Goal: Information Seeking & Learning: Understand process/instructions

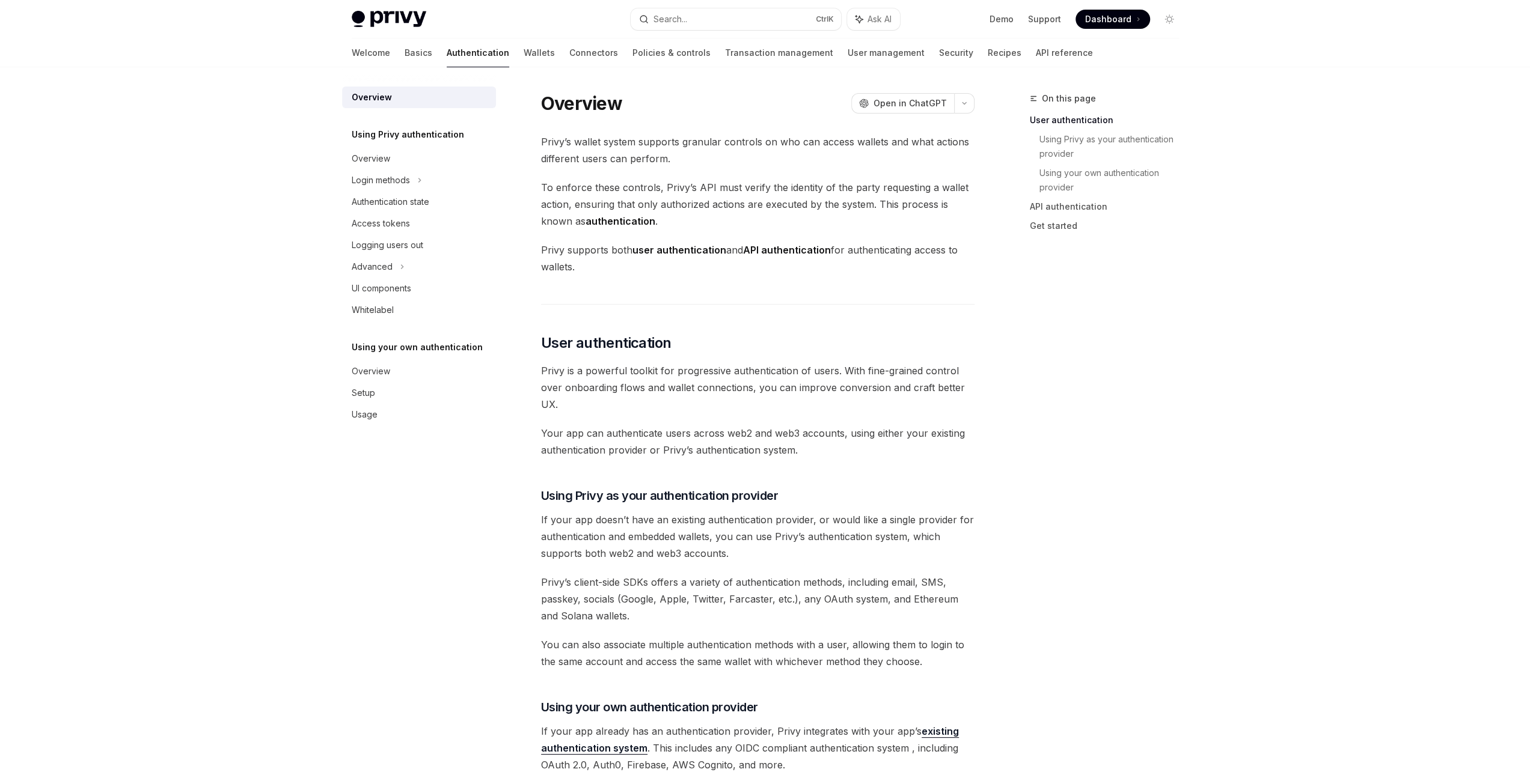
click at [495, 54] on div "Welcome Basics Authentication Wallets Connectors Policies & controls Transactio…" at bounding box center [722, 53] width 741 height 29
click at [524, 55] on link "Wallets" at bounding box center [539, 53] width 31 height 29
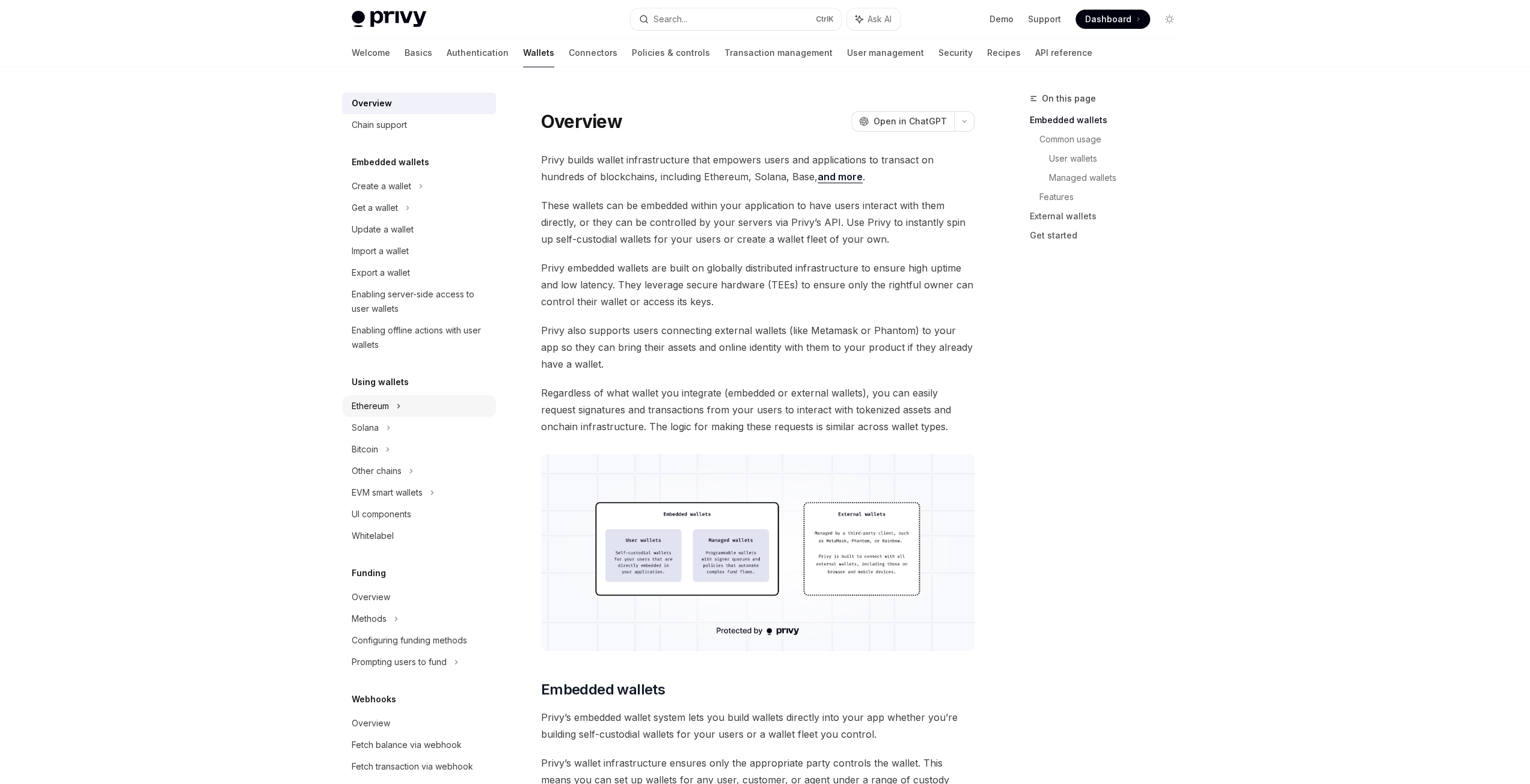
click at [369, 193] on div "Ethereum" at bounding box center [381, 187] width 59 height 15
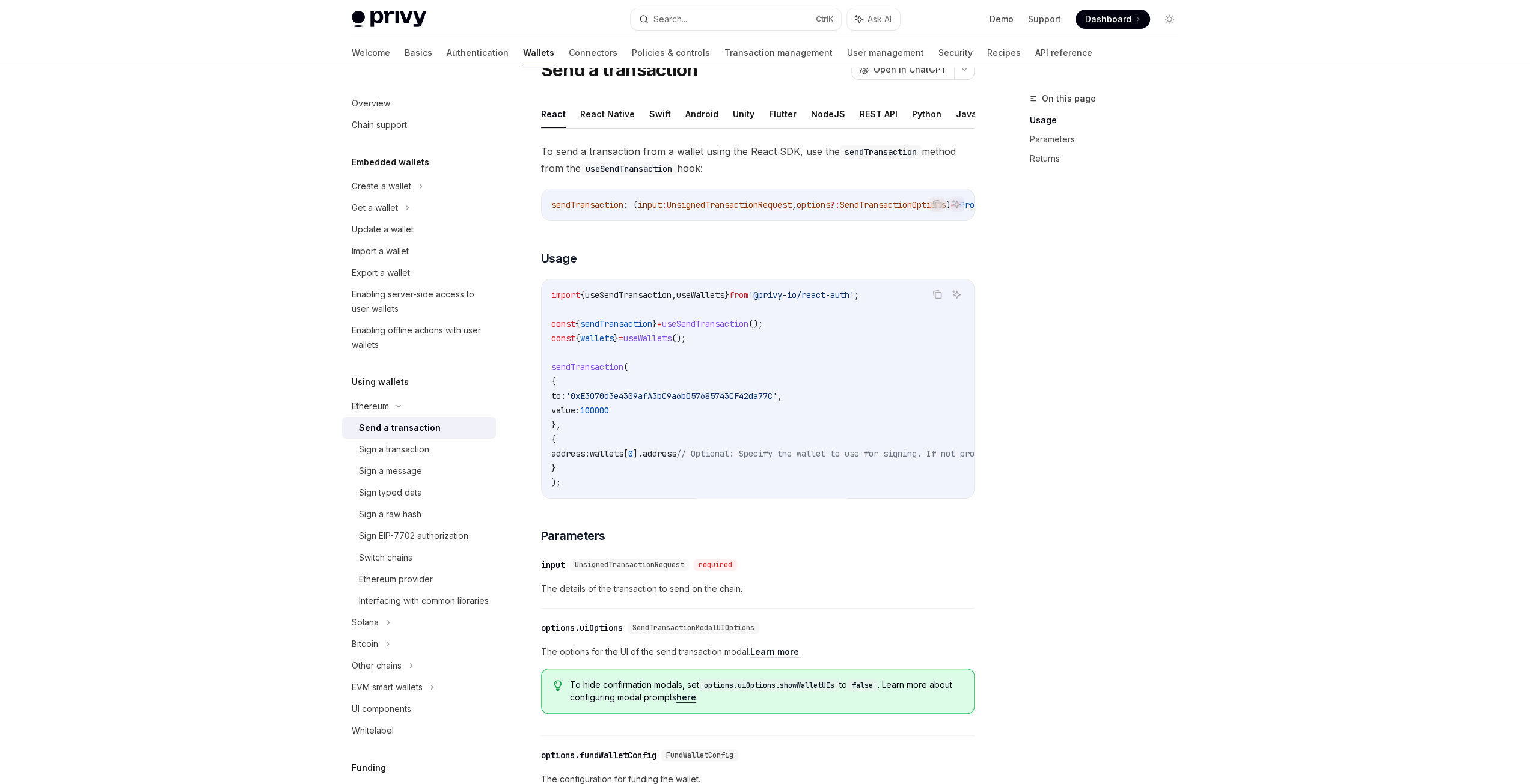
scroll to position [120, 0]
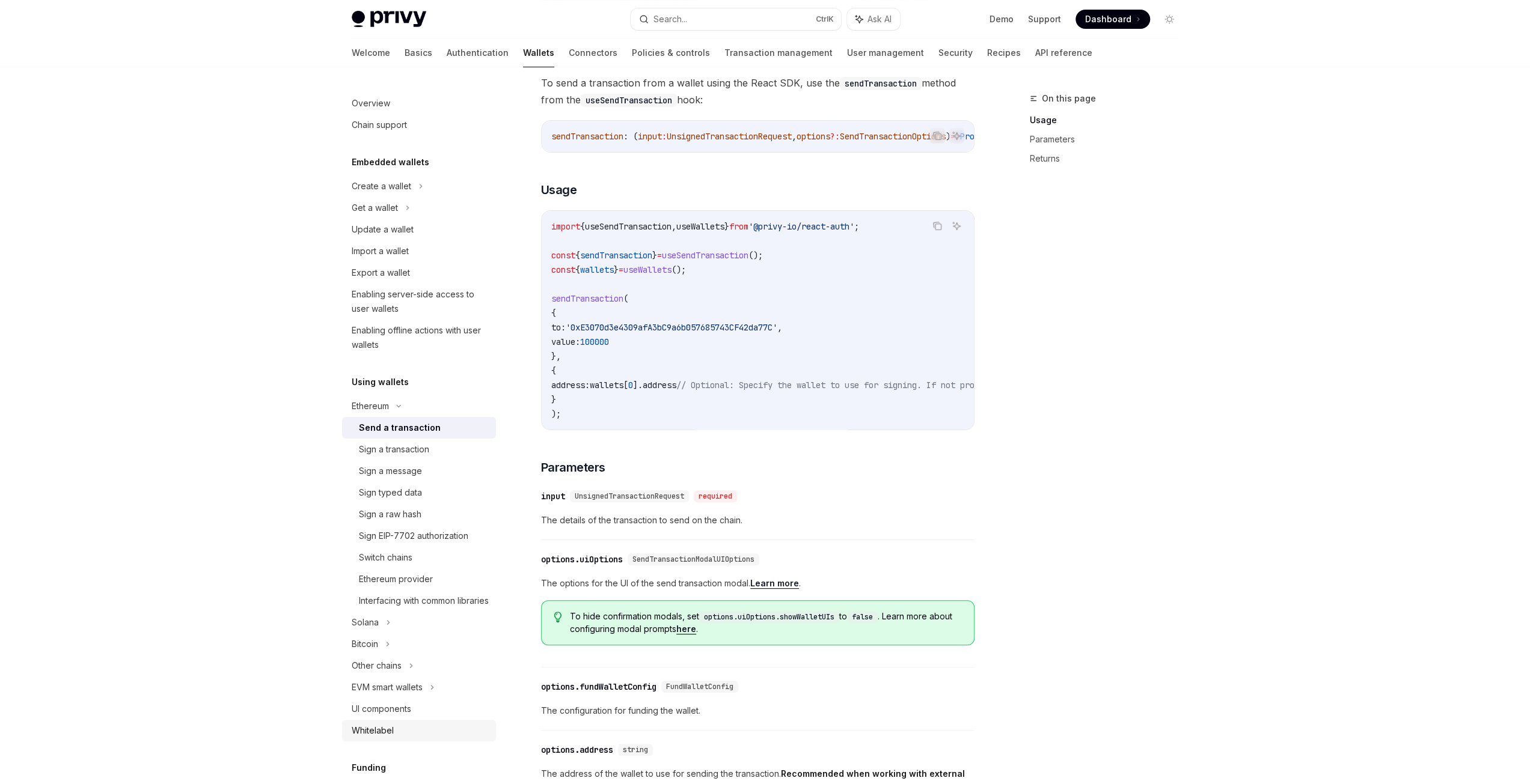
click at [360, 738] on div "Whitelabel" at bounding box center [373, 730] width 42 height 15
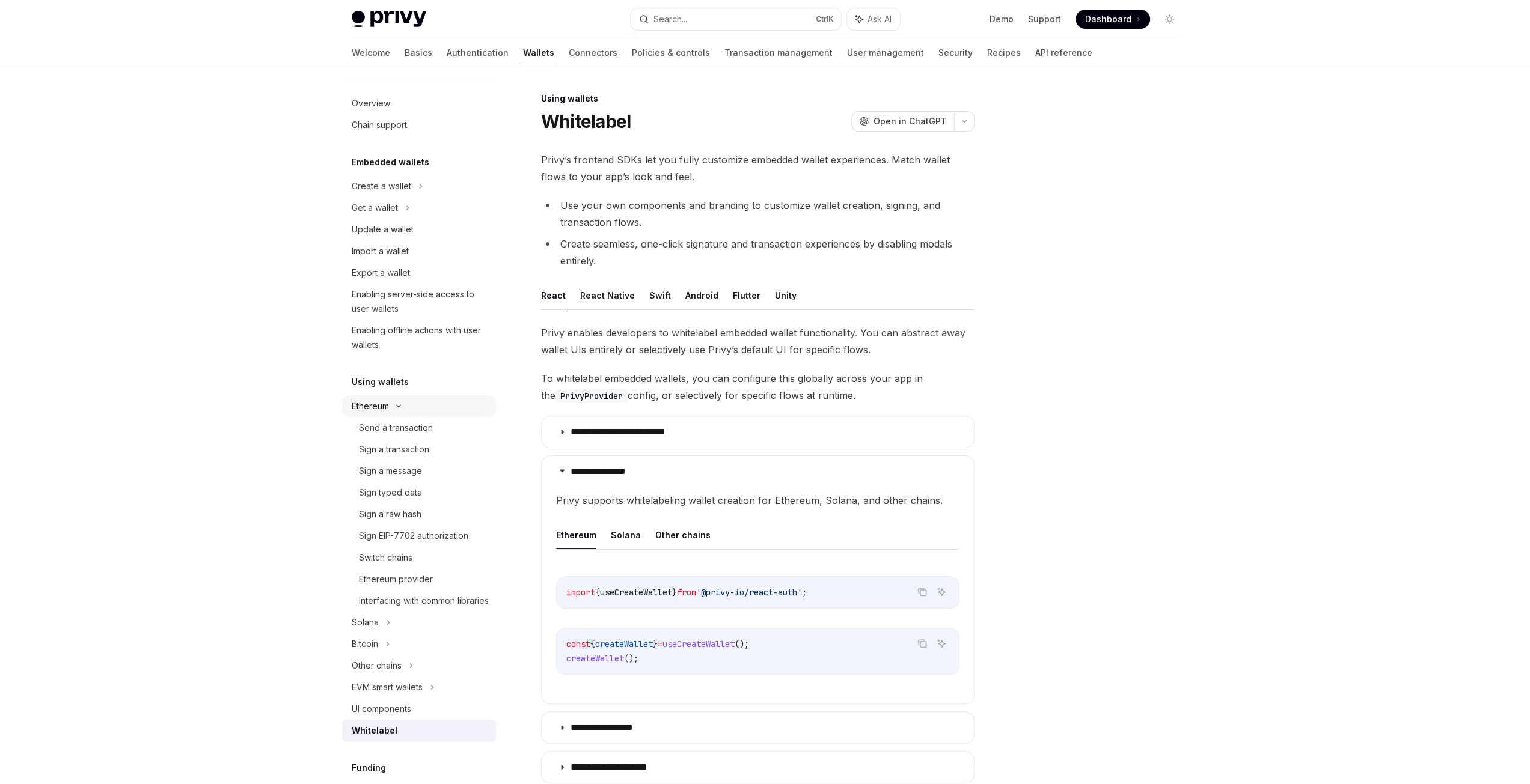
click at [391, 407] on icon at bounding box center [399, 406] width 15 height 5
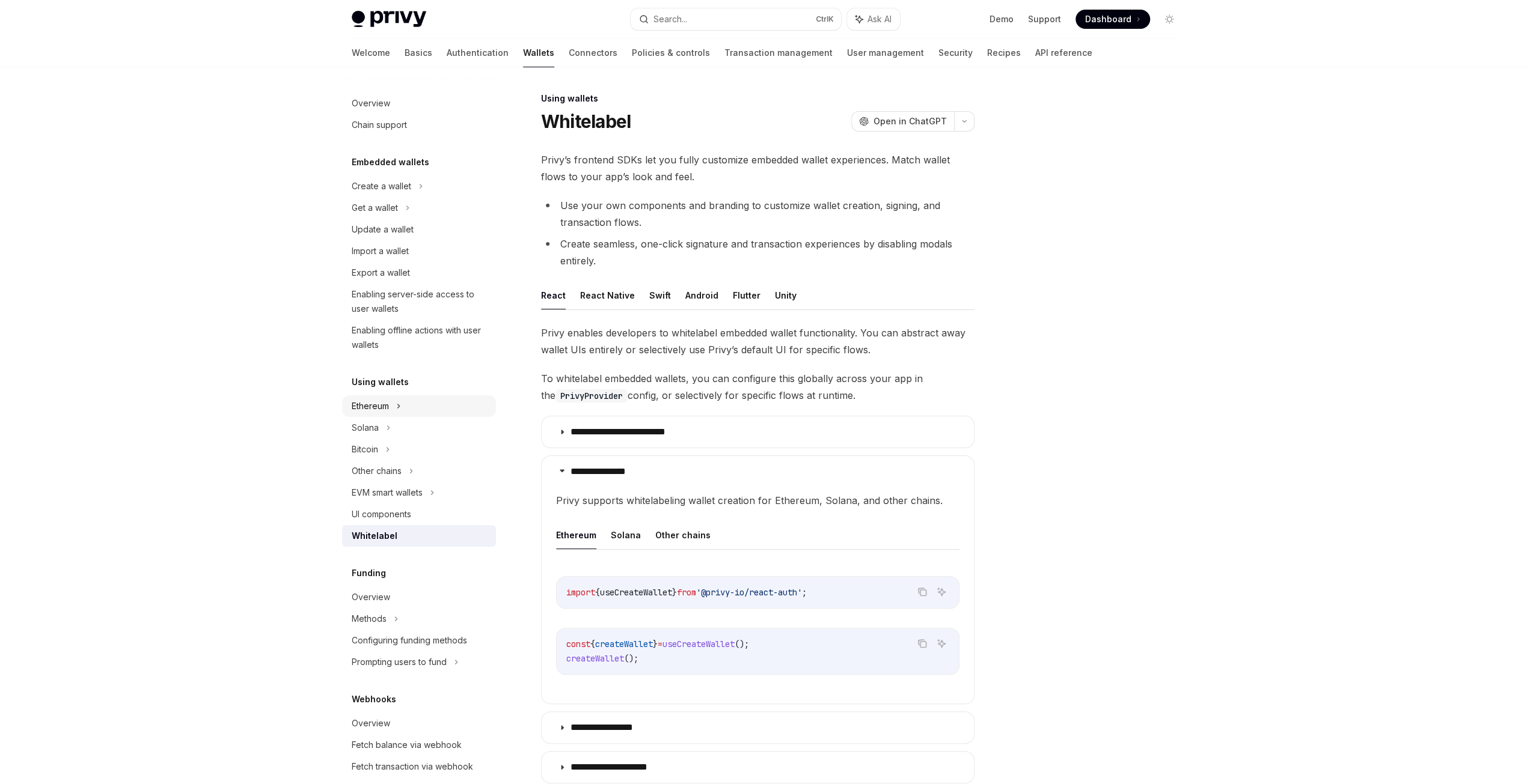
click at [376, 193] on div "Ethereum" at bounding box center [381, 187] width 59 height 15
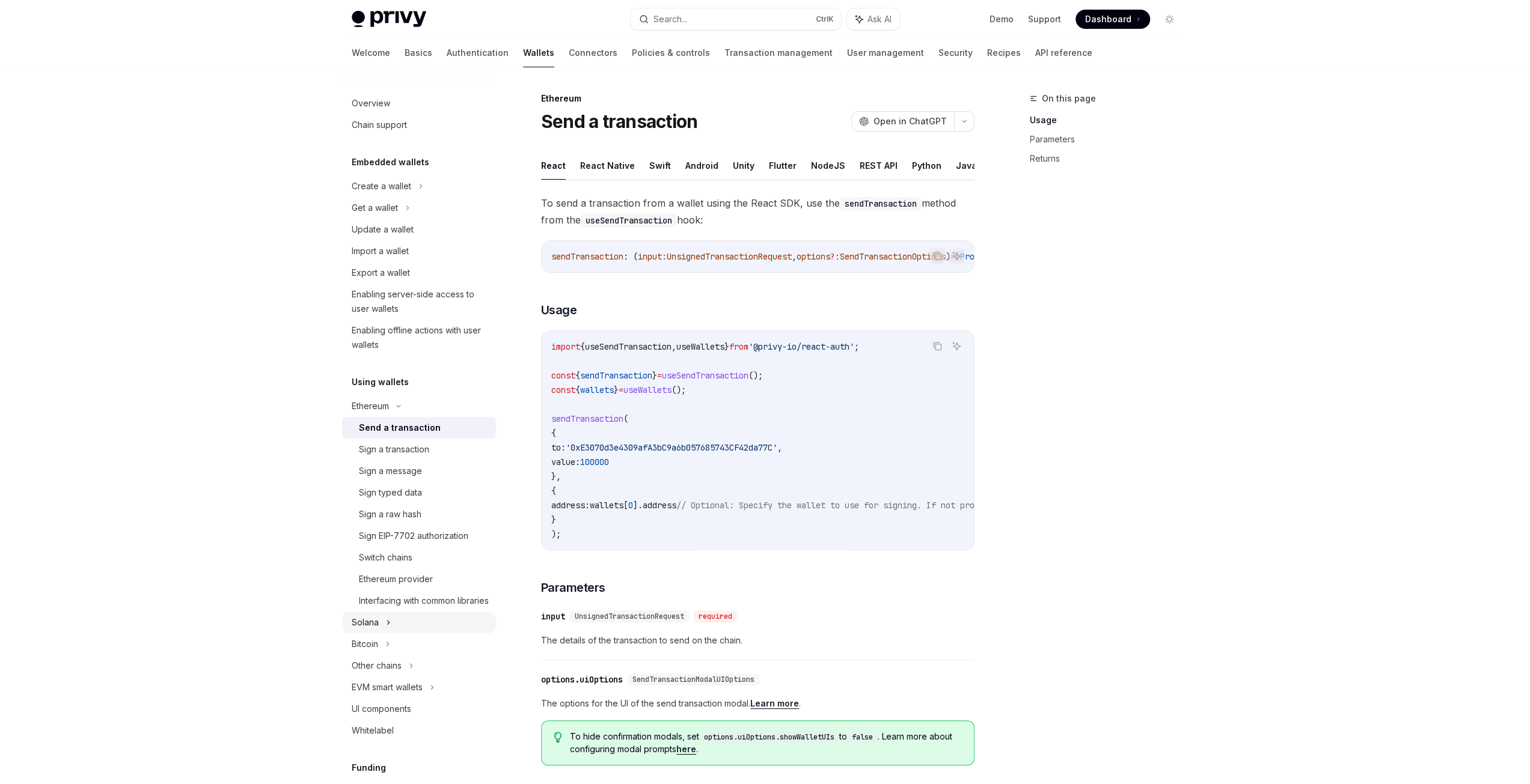
click at [378, 215] on div "Solana" at bounding box center [374, 208] width 46 height 15
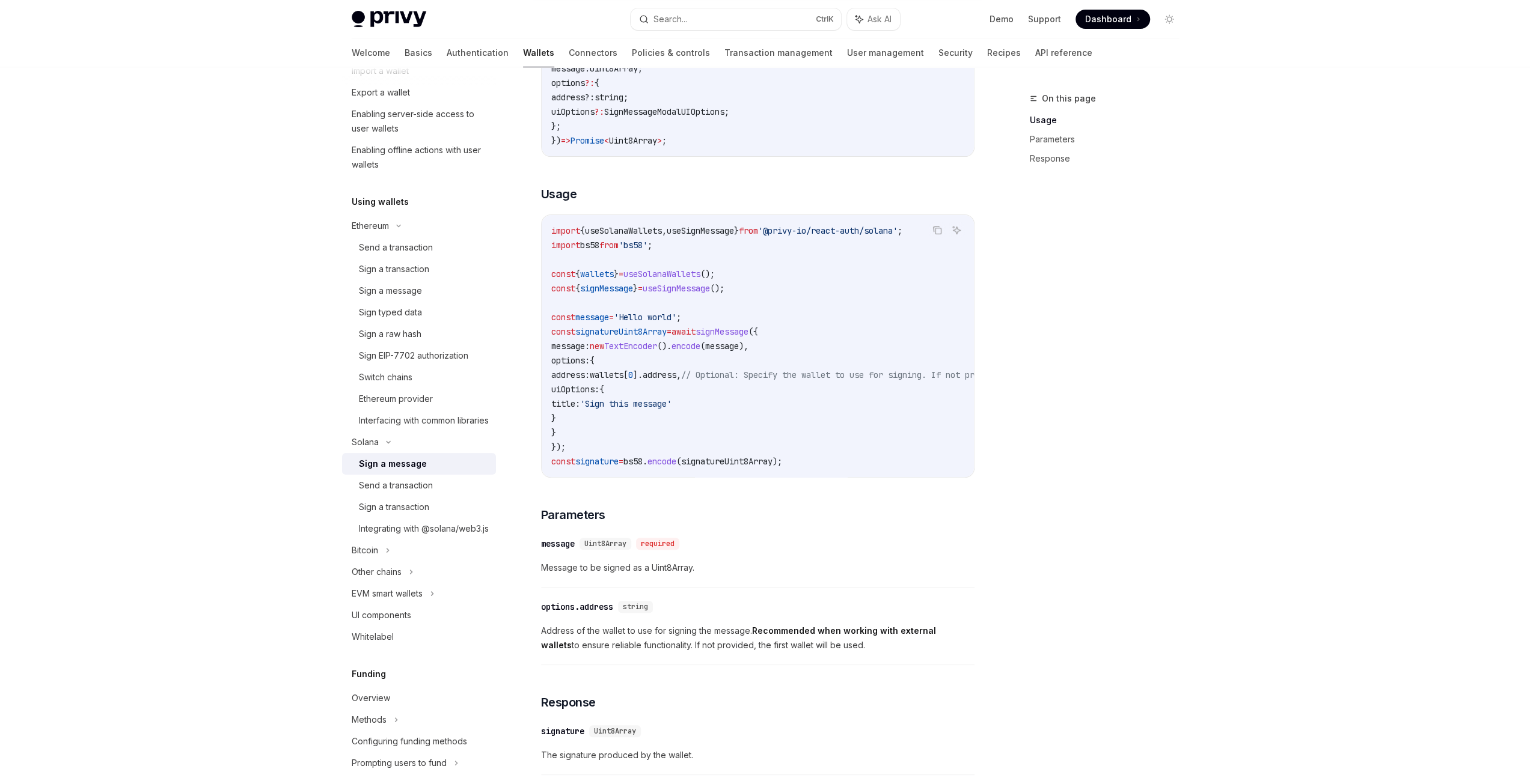
scroll to position [240, 0]
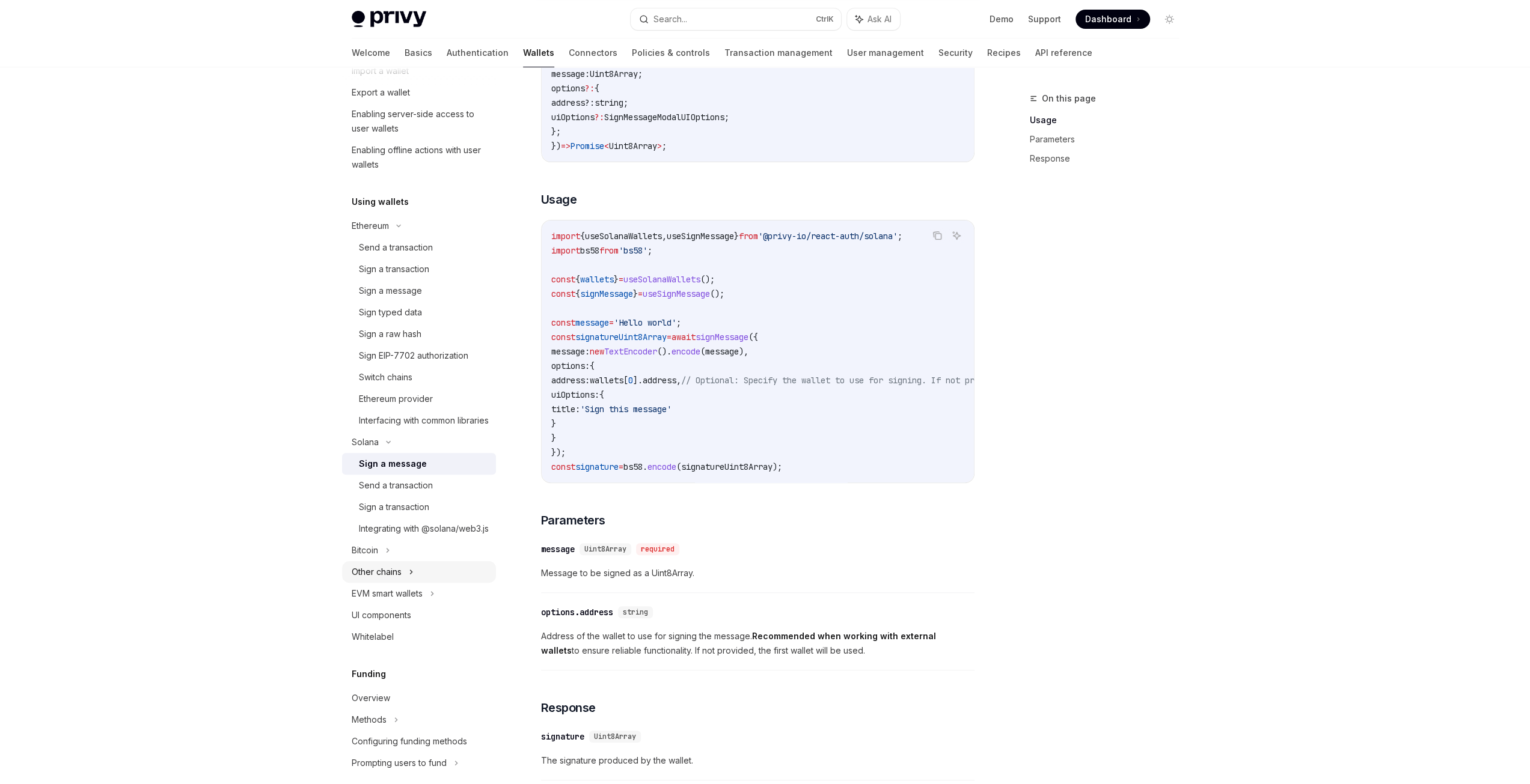
click at [397, 579] on div "Other chains" at bounding box center [376, 572] width 50 height 15
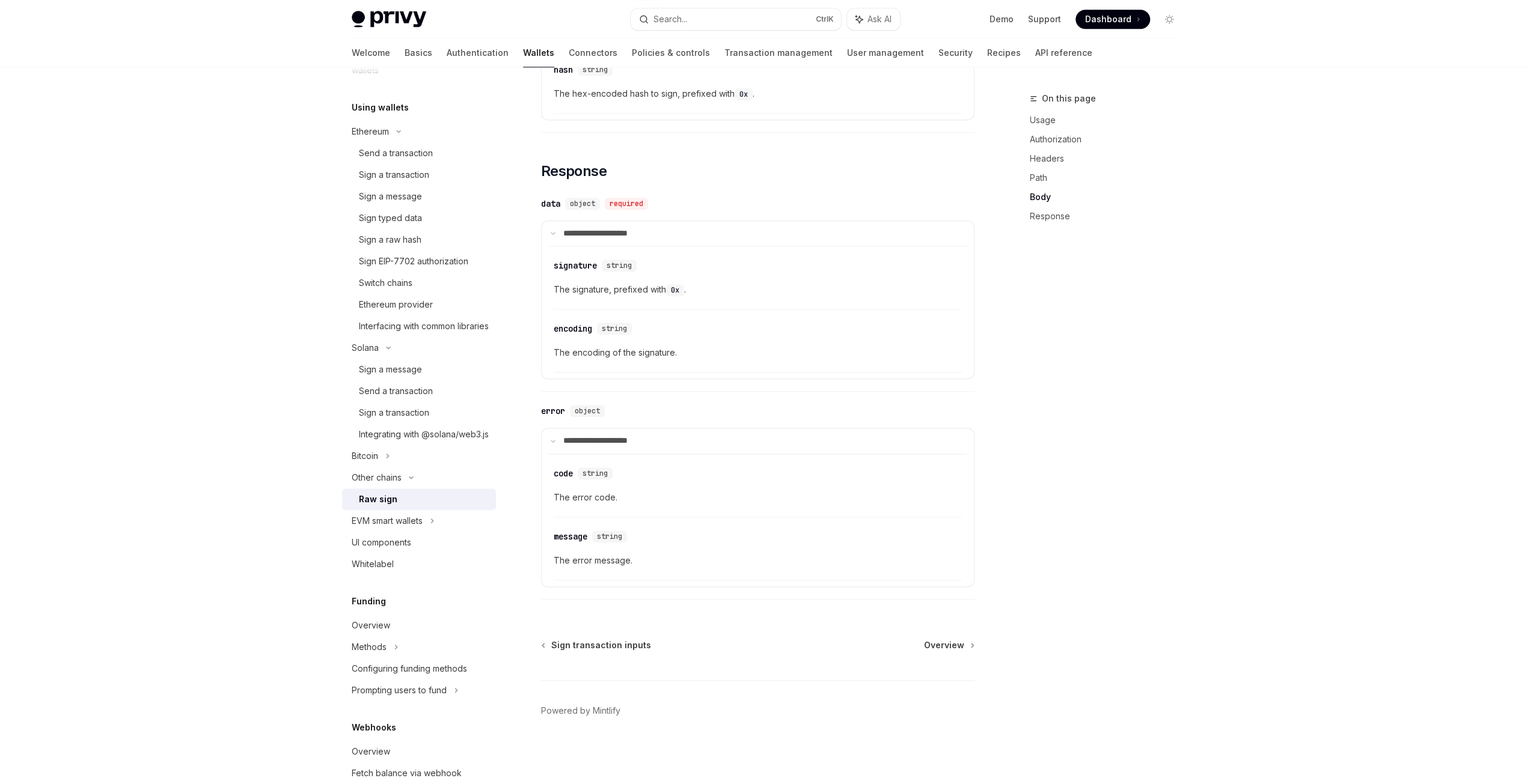
scroll to position [360, 0]
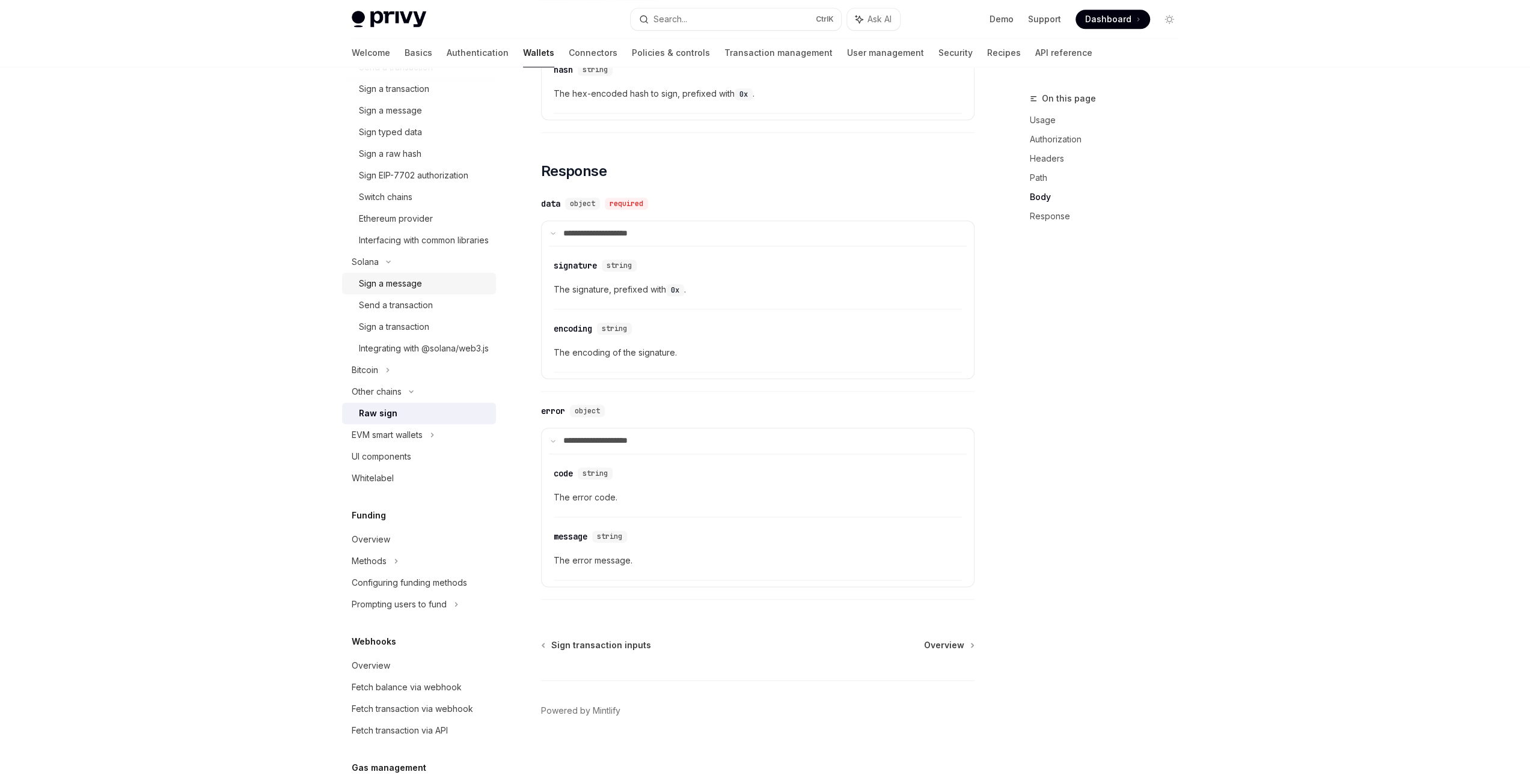
click at [406, 291] on div "Sign a message" at bounding box center [391, 284] width 63 height 15
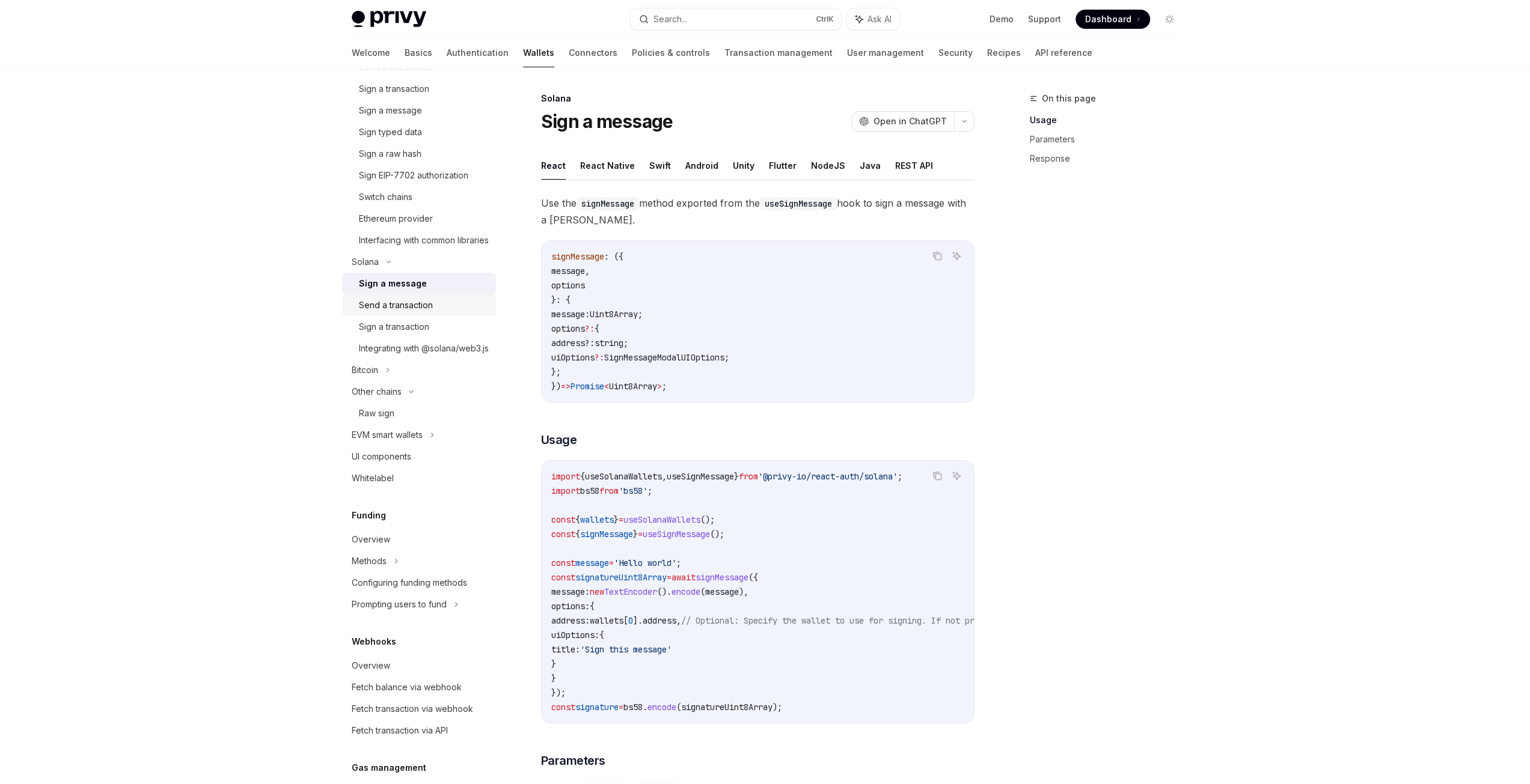
click at [406, 312] on div "Send a transaction" at bounding box center [395, 305] width 74 height 15
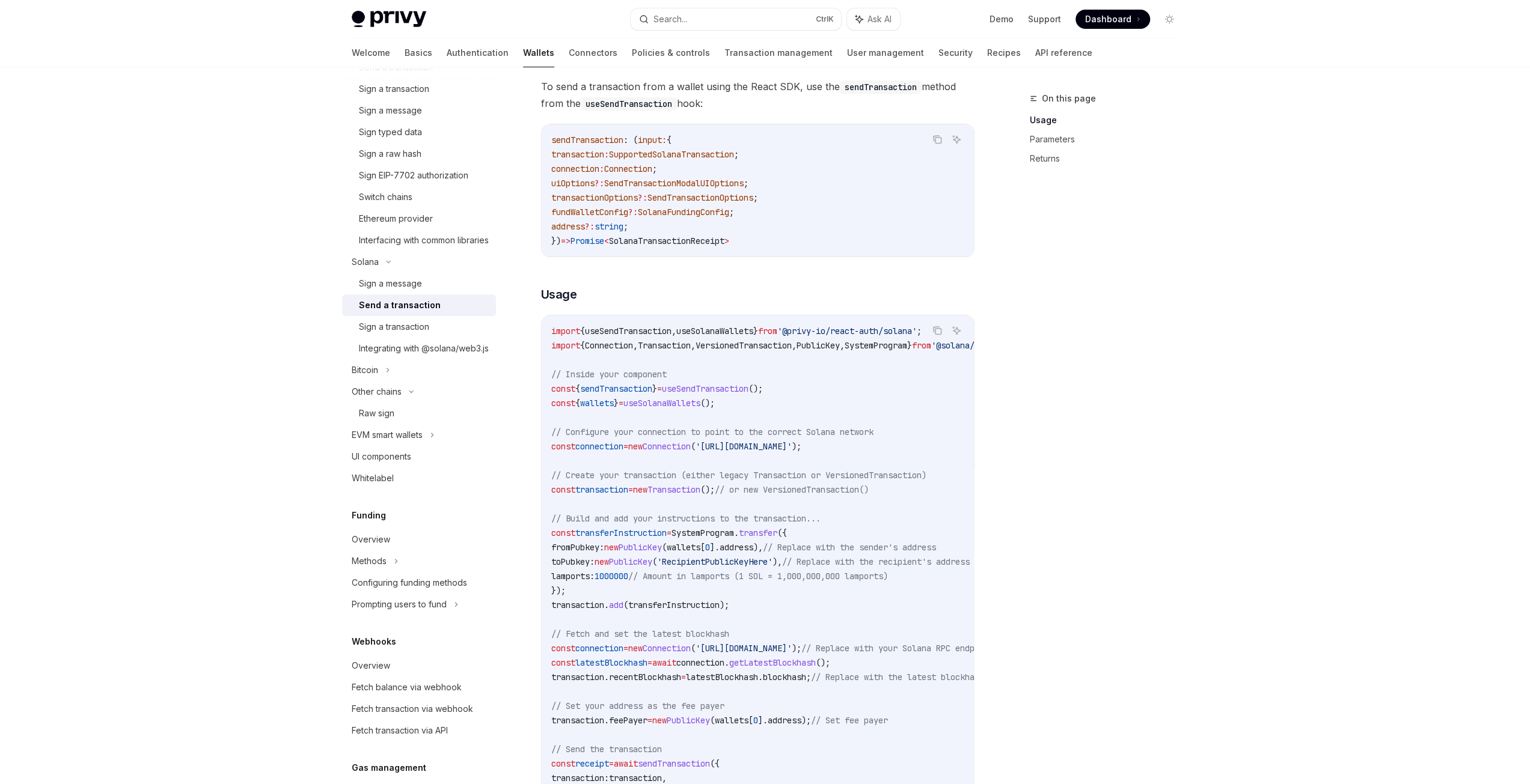
scroll to position [180, 0]
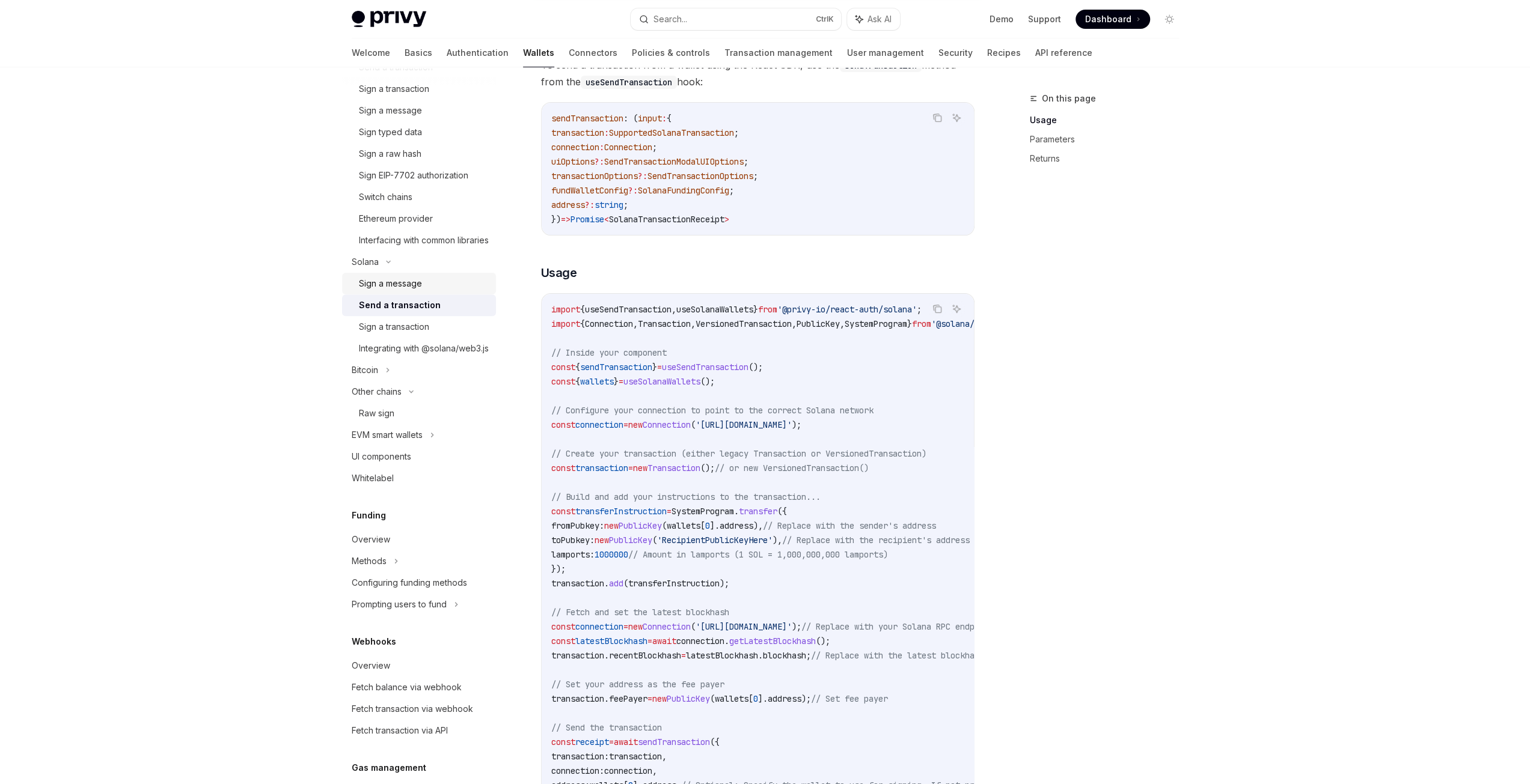
click at [400, 291] on div "Sign a message" at bounding box center [391, 284] width 63 height 15
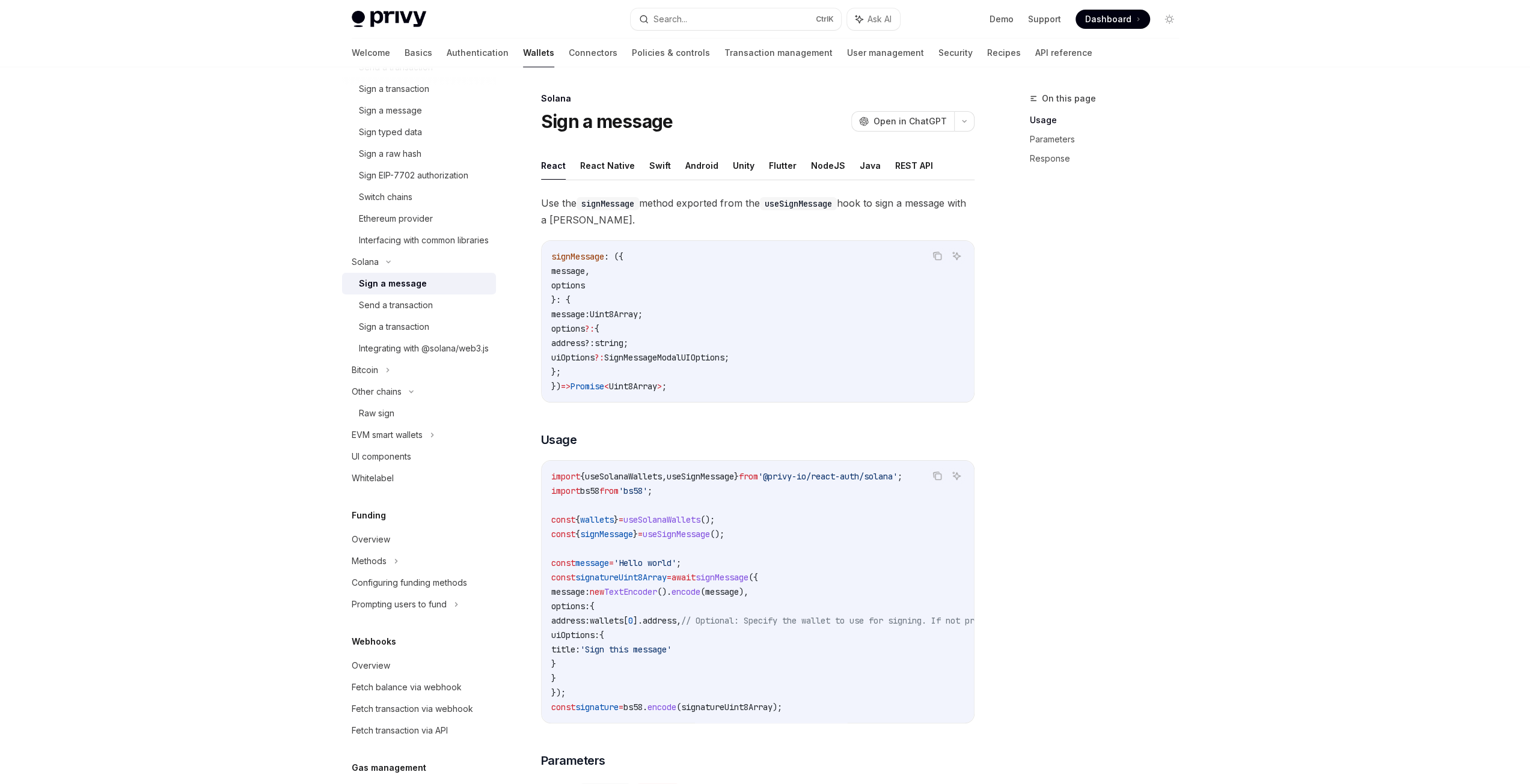
type textarea "*"
